Goal: Task Accomplishment & Management: Use online tool/utility

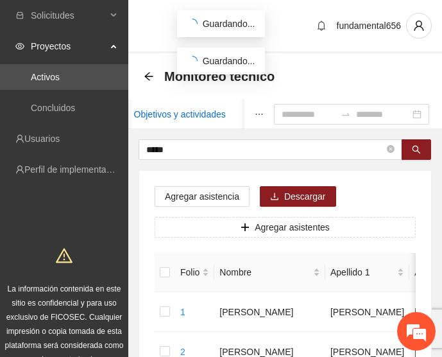
click at [173, 115] on div "Objetivos y actividades" at bounding box center [180, 114] width 92 height 14
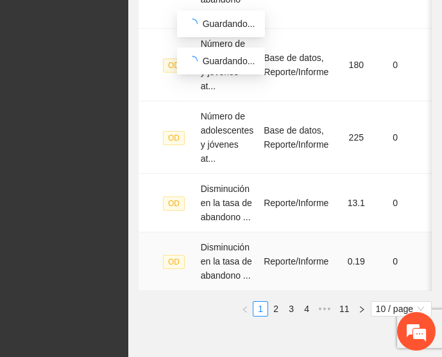
scroll to position [859, 0]
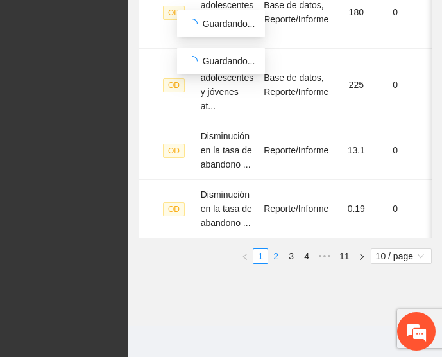
click at [281, 252] on link "2" at bounding box center [276, 256] width 14 height 14
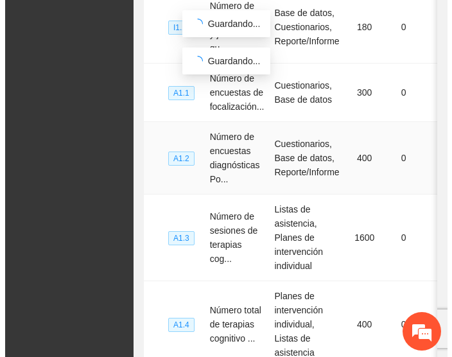
scroll to position [0, 196]
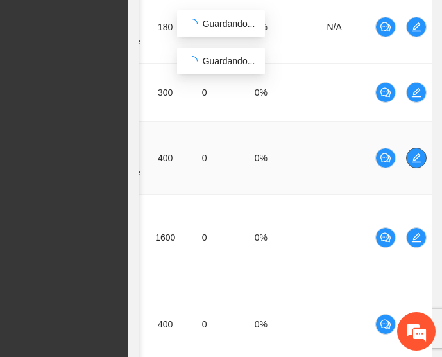
click at [411, 153] on icon "edit" at bounding box center [416, 158] width 10 height 10
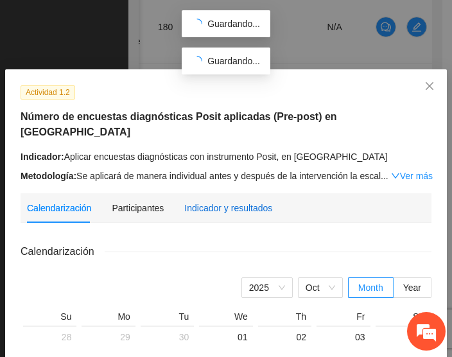
click at [217, 201] on div "Indicador y resultados" at bounding box center [228, 208] width 88 height 14
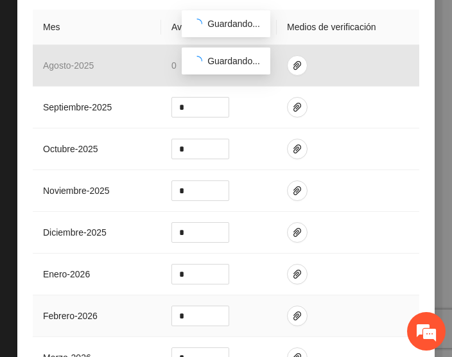
scroll to position [281, 0]
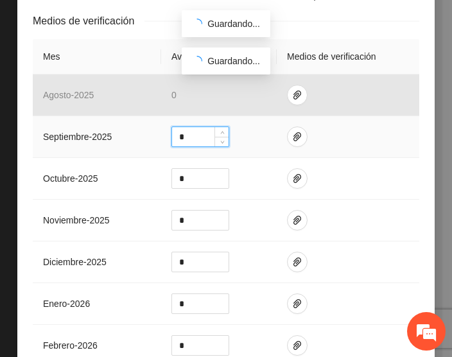
click at [200, 127] on input "*" at bounding box center [200, 136] width 56 height 19
type input "**"
click at [295, 132] on icon "paper-clip" at bounding box center [297, 137] width 10 height 10
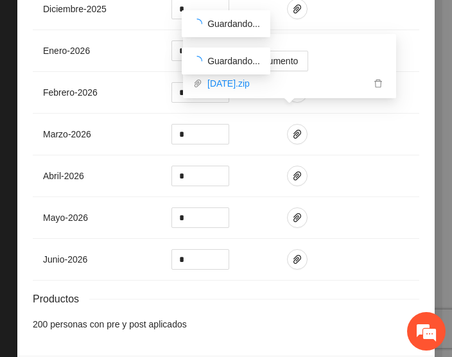
scroll to position [566, 0]
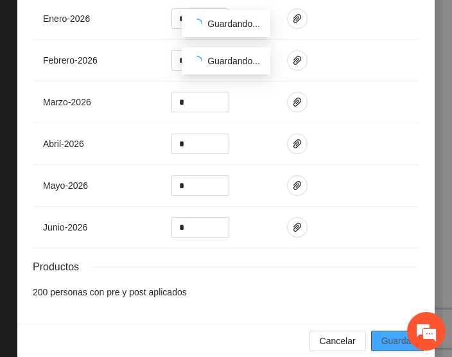
click at [388, 334] on span "Guardar" at bounding box center [397, 341] width 33 height 14
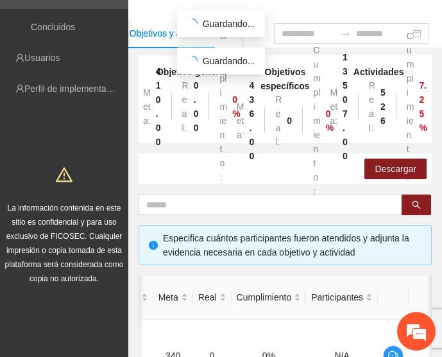
scroll to position [0, 0]
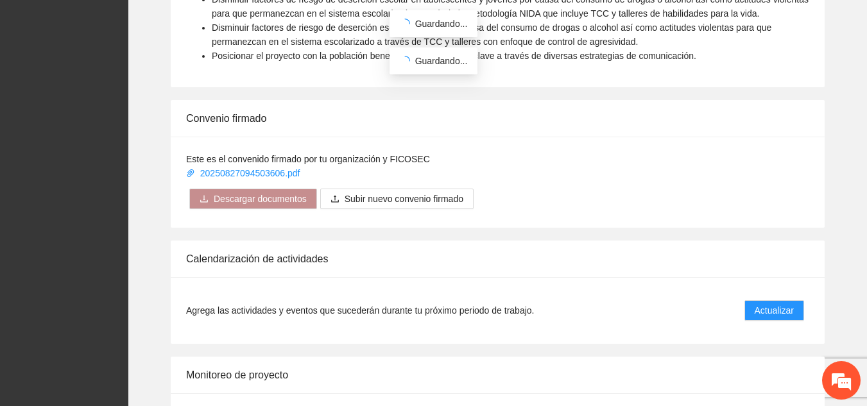
scroll to position [891, 0]
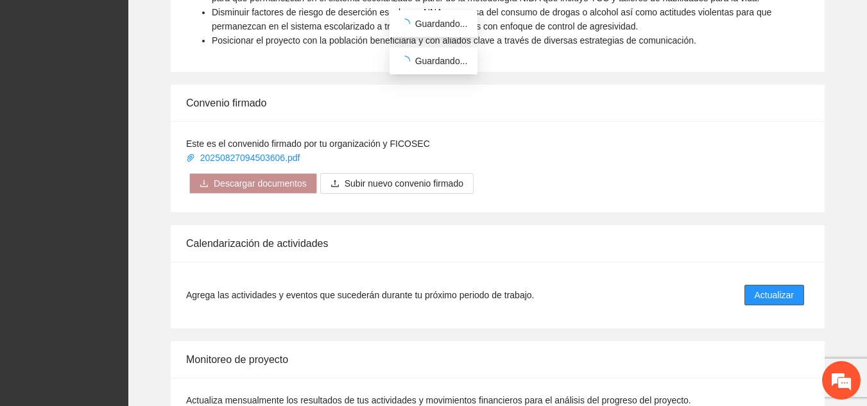
click at [442, 288] on span "Actualizar" at bounding box center [774, 295] width 39 height 14
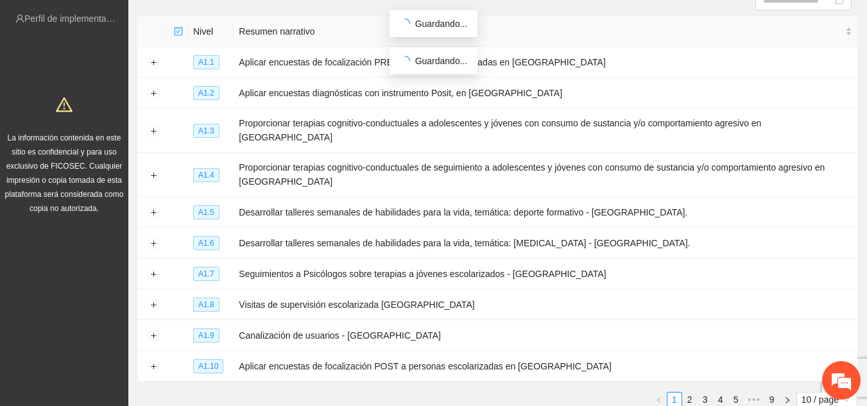
scroll to position [150, 0]
click at [339, 57] on td "Aplicar encuestas de focalización PRE a personas escolarizadas en [GEOGRAPHIC_D…" at bounding box center [546, 62] width 624 height 31
click at [155, 64] on button "Expand row" at bounding box center [153, 63] width 10 height 10
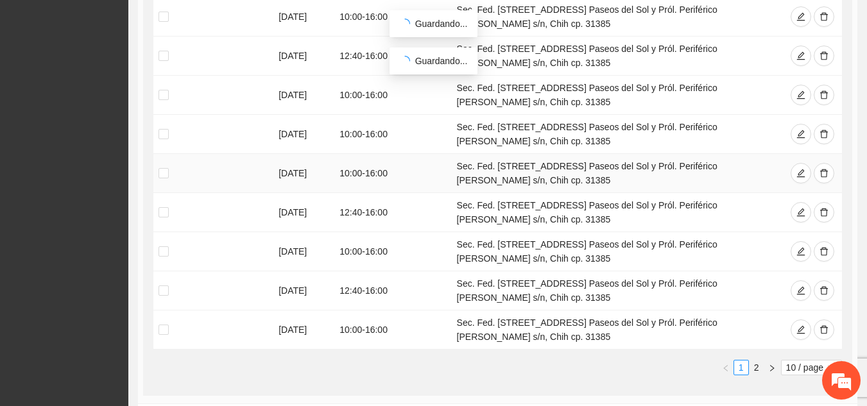
scroll to position [365, 0]
click at [442, 356] on span "10 / page" at bounding box center [811, 367] width 51 height 14
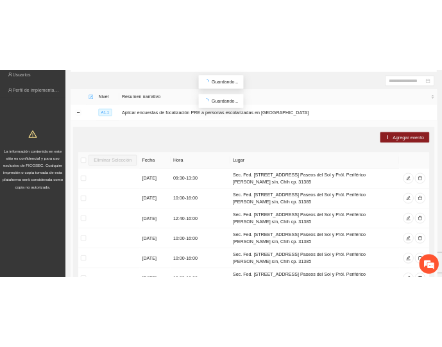
scroll to position [0, 0]
